Goal: Task Accomplishment & Management: Manage account settings

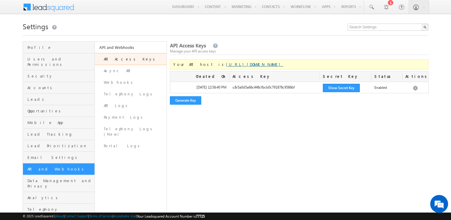
drag, startPoint x: 266, startPoint y: 65, endPoint x: 200, endPoint y: 67, distance: 66.2
click at [200, 67] on div "Your API host is https://api-in21.leadsquared.com/v2/" at bounding box center [299, 64] width 259 height 10
copy link "https://api-in21.leadsquared.com/v2/"
click at [140, 71] on link "Async API" at bounding box center [131, 71] width 72 height 12
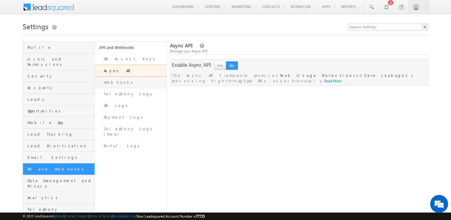
click at [127, 81] on link "Webhooks" at bounding box center [131, 83] width 72 height 12
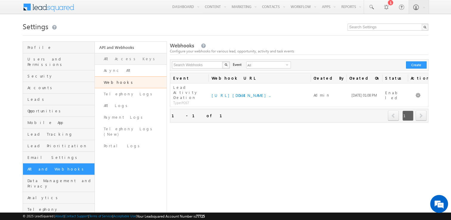
click at [122, 59] on link "API Access Keys" at bounding box center [131, 59] width 72 height 12
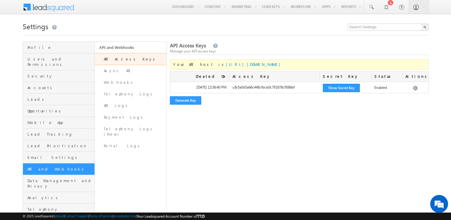
drag, startPoint x: 200, startPoint y: 66, endPoint x: 270, endPoint y: 64, distance: 70.1
click at [270, 64] on div "Your API host is [URL][DOMAIN_NAME]" at bounding box center [299, 64] width 259 height 10
copy span "[URL][DOMAIN_NAME]"
click at [406, 128] on div "API Access Keys Manage your API access keys Your API host is [URL][DOMAIN_NAME]…" at bounding box center [299, 134] width 259 height 186
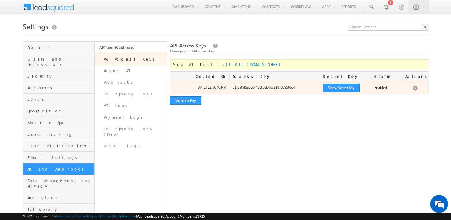
drag, startPoint x: 232, startPoint y: 88, endPoint x: 302, endPoint y: 87, distance: 69.7
click at [302, 87] on div "u$r5a0d5a66c448cfbcb0c791878c9586bf" at bounding box center [274, 89] width 90 height 8
copy div "u$r5a0d5a66c448cfbcb0c791878c9586bf"
click at [335, 88] on button "Show Secret Key" at bounding box center [341, 88] width 37 height 8
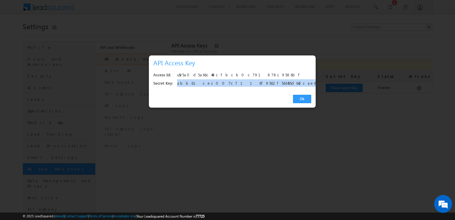
drag, startPoint x: 178, startPoint y: 83, endPoint x: 258, endPoint y: 81, distance: 80.2
click at [258, 81] on div "abb61cec007cf116f9562f563455d642cae66e15" at bounding box center [242, 83] width 131 height 8
copy div "abb61cec007cf116f9562f563455d642cae66e15"
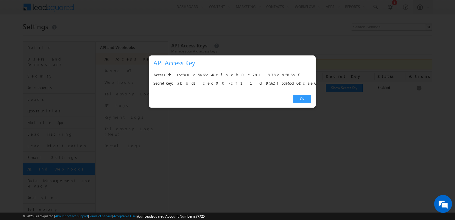
click at [253, 132] on div at bounding box center [227, 110] width 455 height 220
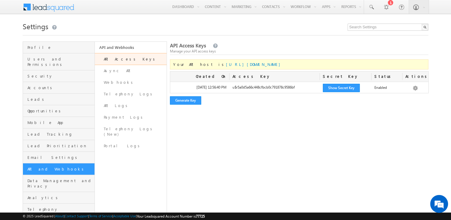
click at [54, 4] on span at bounding box center [52, 6] width 43 height 10
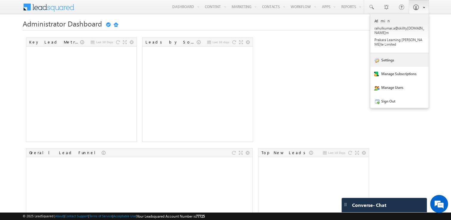
click at [402, 53] on link "Settings" at bounding box center [399, 60] width 58 height 14
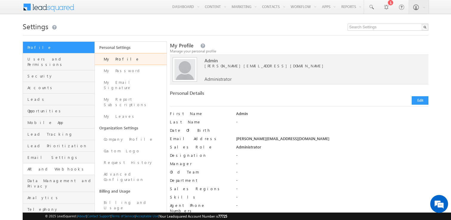
click at [56, 163] on link "API and Webhooks" at bounding box center [59, 169] width 72 height 12
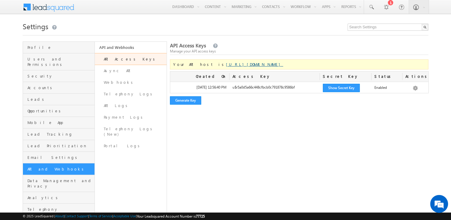
drag, startPoint x: 273, startPoint y: 62, endPoint x: 251, endPoint y: 65, distance: 22.0
click at [251, 65] on div "Your API host is [URL][DOMAIN_NAME]" at bounding box center [299, 64] width 259 height 10
drag, startPoint x: 251, startPoint y: 65, endPoint x: 238, endPoint y: 64, distance: 12.9
click at [238, 64] on link "[URL][DOMAIN_NAME]" at bounding box center [254, 64] width 57 height 5
drag, startPoint x: 269, startPoint y: 65, endPoint x: 201, endPoint y: 65, distance: 68.8
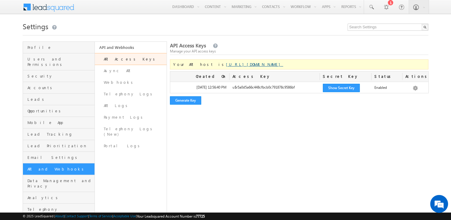
click at [201, 65] on div "Your API host is [URL][DOMAIN_NAME]" at bounding box center [299, 64] width 259 height 10
copy link "[URL][DOMAIN_NAME]"
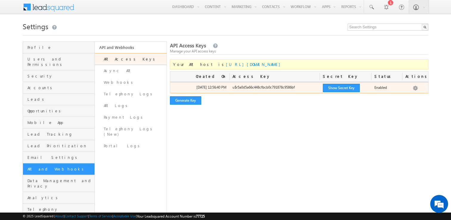
drag, startPoint x: 232, startPoint y: 87, endPoint x: 297, endPoint y: 91, distance: 65.1
click at [297, 91] on div "u$r5a0d5a66c448cfbcb0c791878c9586bf" at bounding box center [274, 89] width 90 height 8
copy div "u$r5a0d5a66c448cfbcb0c791878c9586bf"
click at [249, 88] on div "u$r5a0d5a66c448cfbcb0c791878c9586bf" at bounding box center [274, 89] width 90 height 8
drag, startPoint x: 232, startPoint y: 88, endPoint x: 298, endPoint y: 92, distance: 66.0
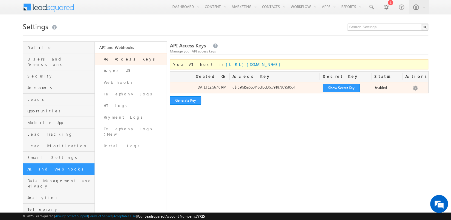
click at [298, 92] on div "u$r5a0d5a66c448cfbcb0c791878c9586bf" at bounding box center [274, 89] width 90 height 8
copy div "u$r5a0d5a66c448cfbcb0c791878c9586bf"
click at [346, 88] on button "Show Secret Key" at bounding box center [341, 88] width 37 height 8
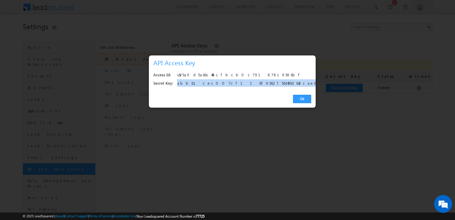
drag, startPoint x: 177, startPoint y: 84, endPoint x: 257, endPoint y: 84, distance: 79.6
click at [257, 84] on div "abb61cec007cf116f9562f563455d642cae66e15" at bounding box center [242, 83] width 131 height 8
copy div "abb61cec007cf116f9562f563455d642cae66e15"
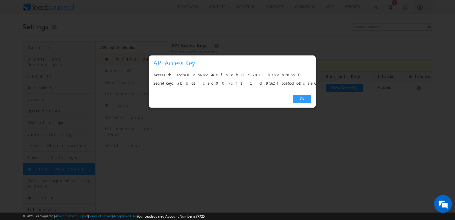
click at [248, 22] on div at bounding box center [227, 110] width 455 height 220
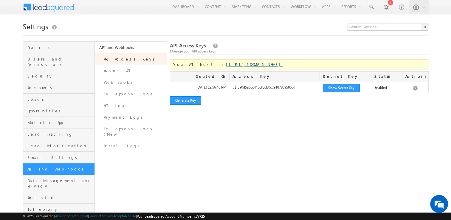
drag, startPoint x: 213, startPoint y: 65, endPoint x: 256, endPoint y: 64, distance: 43.5
click at [256, 64] on link "[URL][DOMAIN_NAME]" at bounding box center [254, 64] width 57 height 5
copy link "api-in21.leadsquared.com"
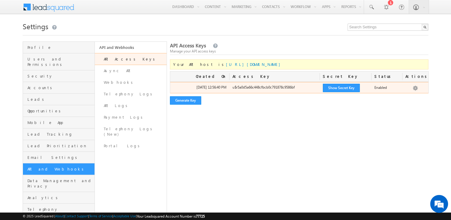
drag, startPoint x: 233, startPoint y: 88, endPoint x: 298, endPoint y: 87, distance: 65.3
click at [298, 87] on div "u$r5a0d5a66c448cfbcb0c791878c9586bf" at bounding box center [274, 89] width 90 height 8
copy div "u$r5a0d5a66c448cfbcb0c791878c9586bf"
click at [350, 89] on button "Show Secret Key" at bounding box center [341, 88] width 37 height 8
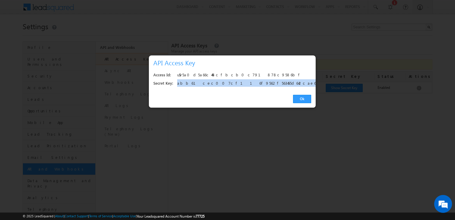
drag, startPoint x: 178, startPoint y: 84, endPoint x: 257, endPoint y: 84, distance: 79.3
click at [257, 84] on div "abb61cec007cf116f9562f563455d642cae66e15" at bounding box center [242, 83] width 131 height 8
copy div "abb61cec007cf116f9562f563455d642cae66e15"
